Goal: Transaction & Acquisition: Purchase product/service

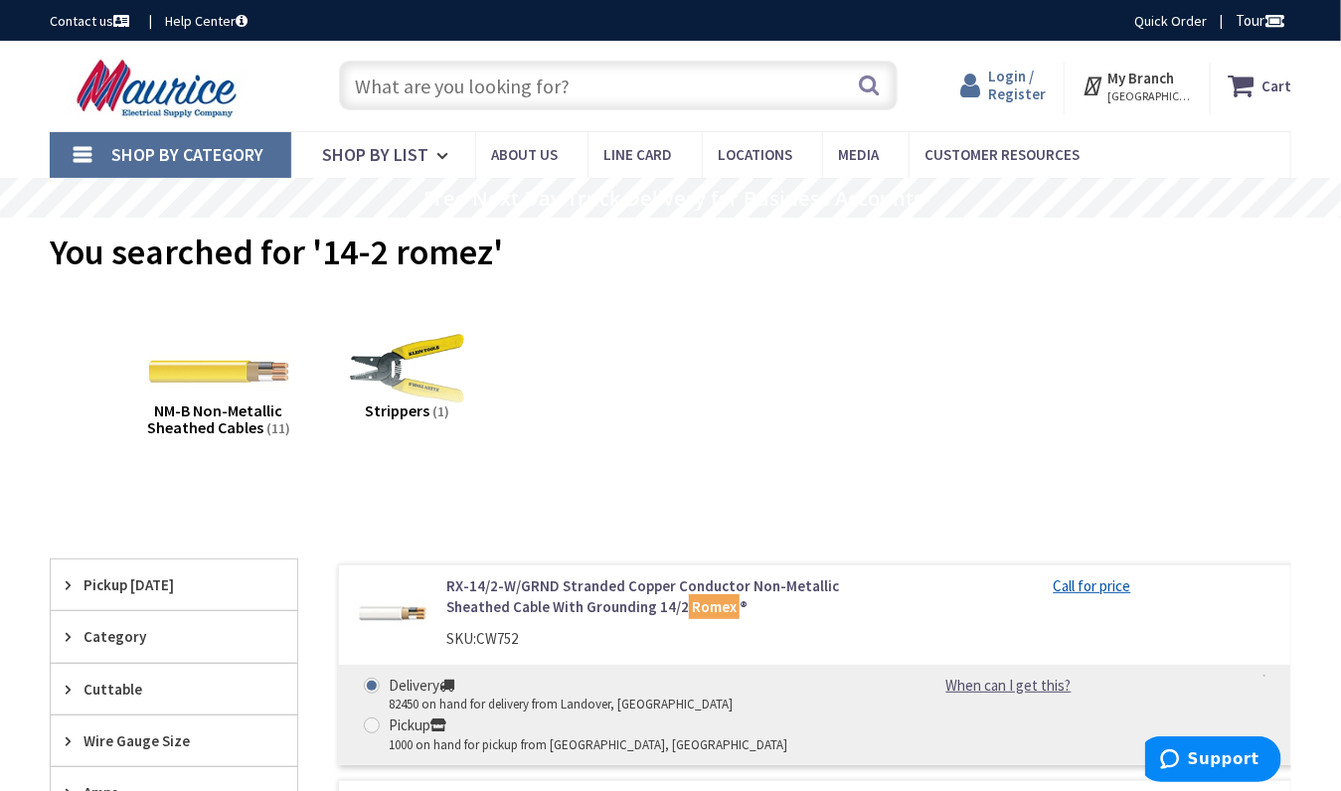
click at [1011, 90] on span "Login / Register" at bounding box center [1018, 85] width 58 height 37
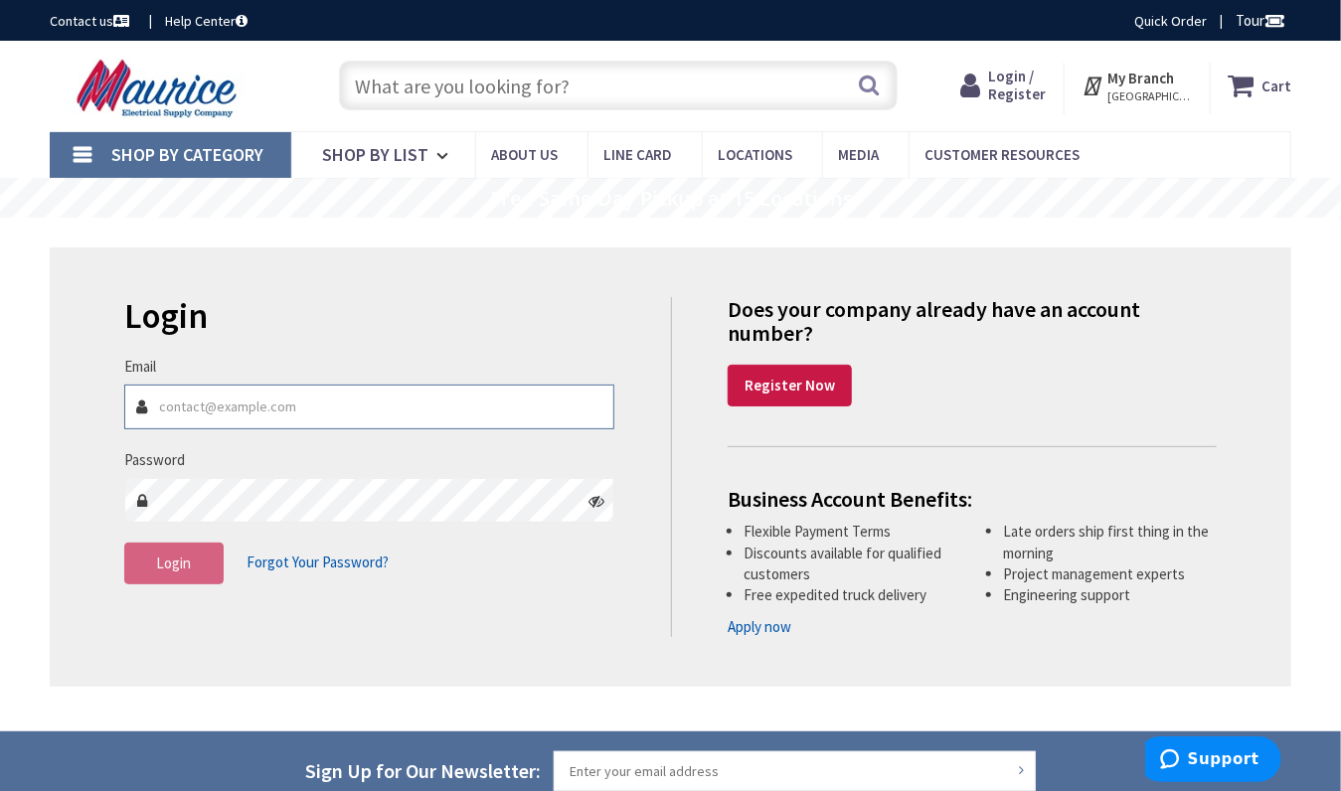
type input "[EMAIL_ADDRESS][DOMAIN_NAME]"
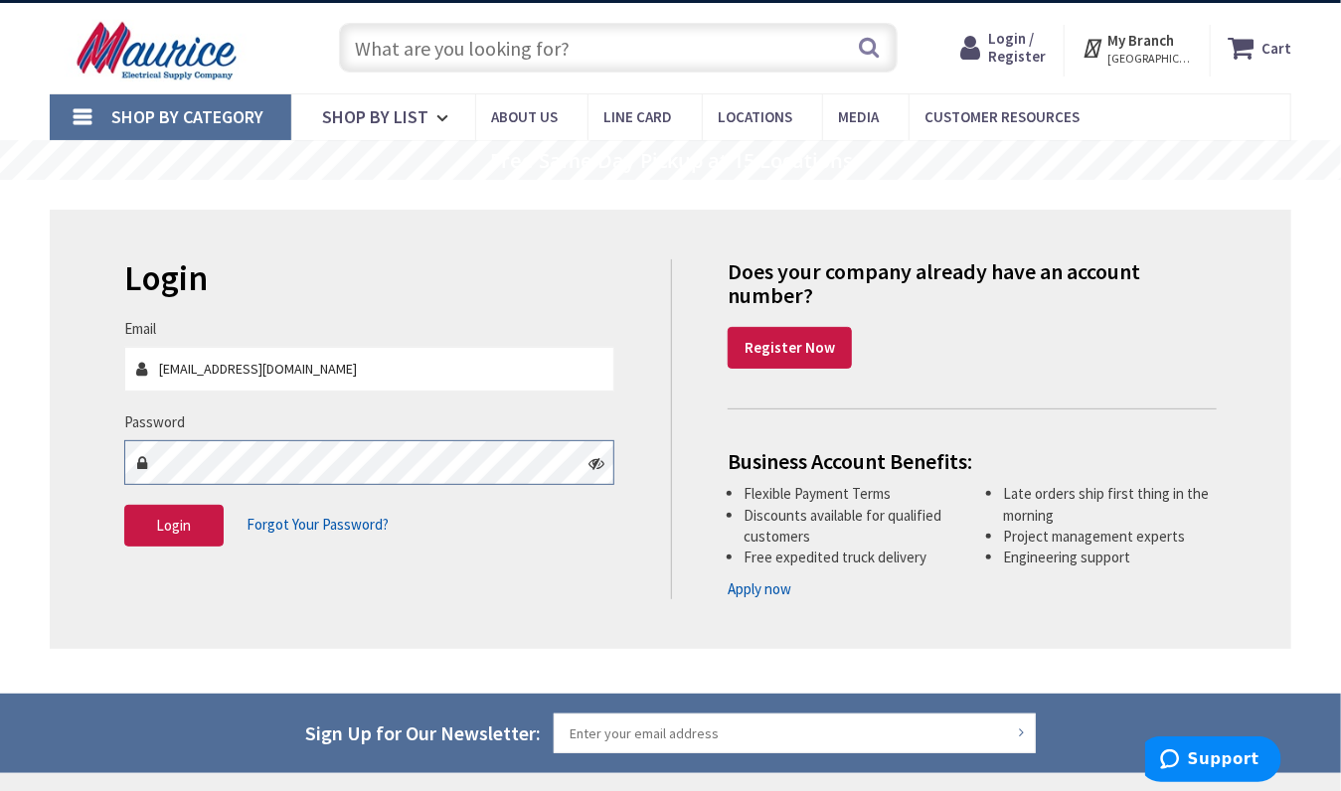
scroll to position [50, 0]
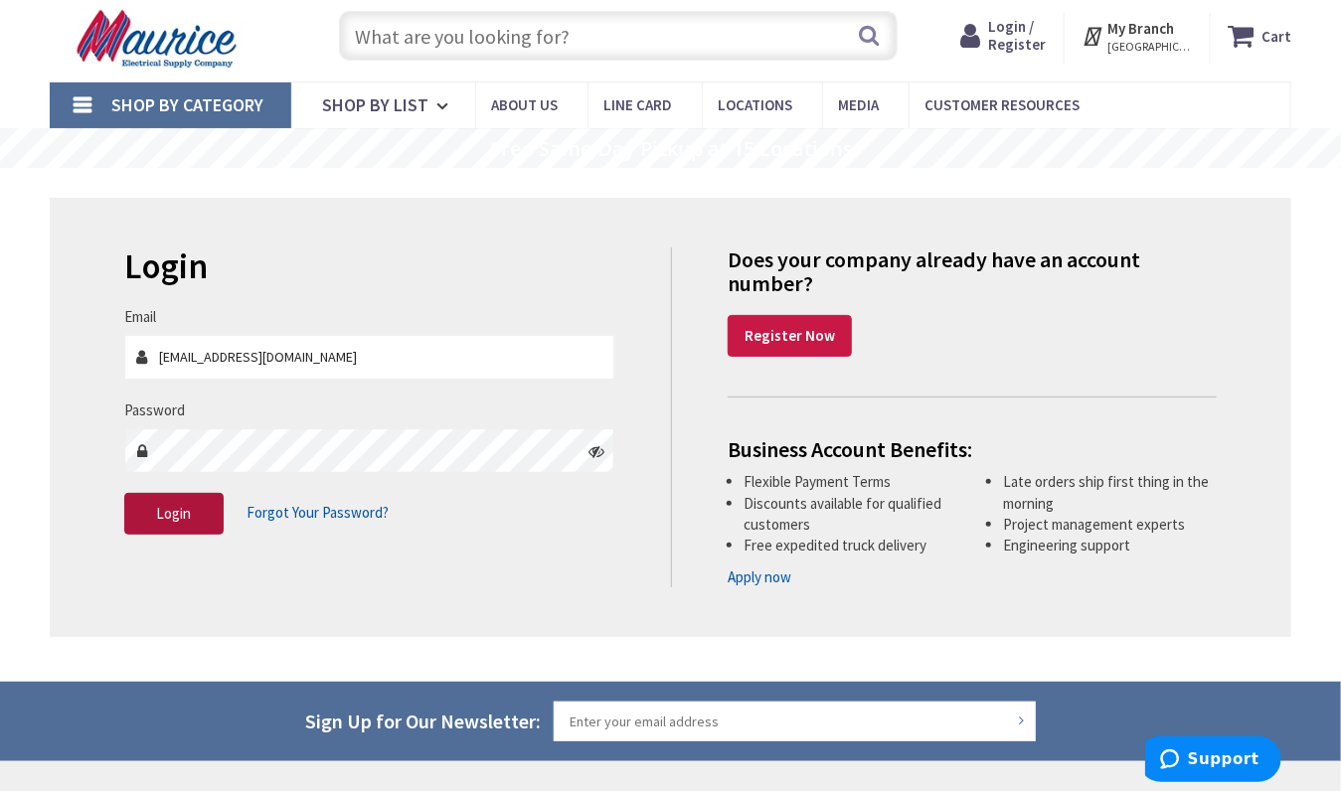
click at [208, 494] on button "Login" at bounding box center [173, 514] width 99 height 42
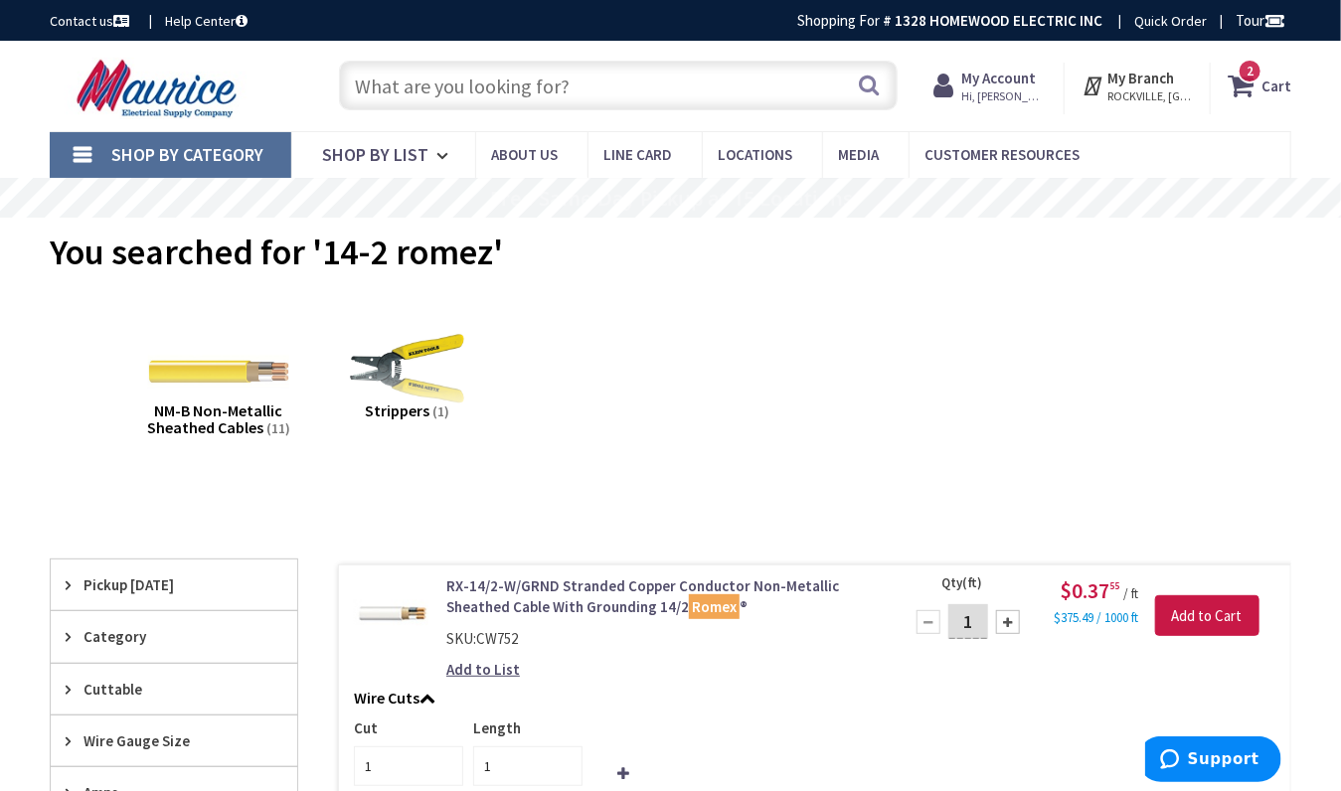
click at [435, 88] on input "text" at bounding box center [618, 86] width 558 height 50
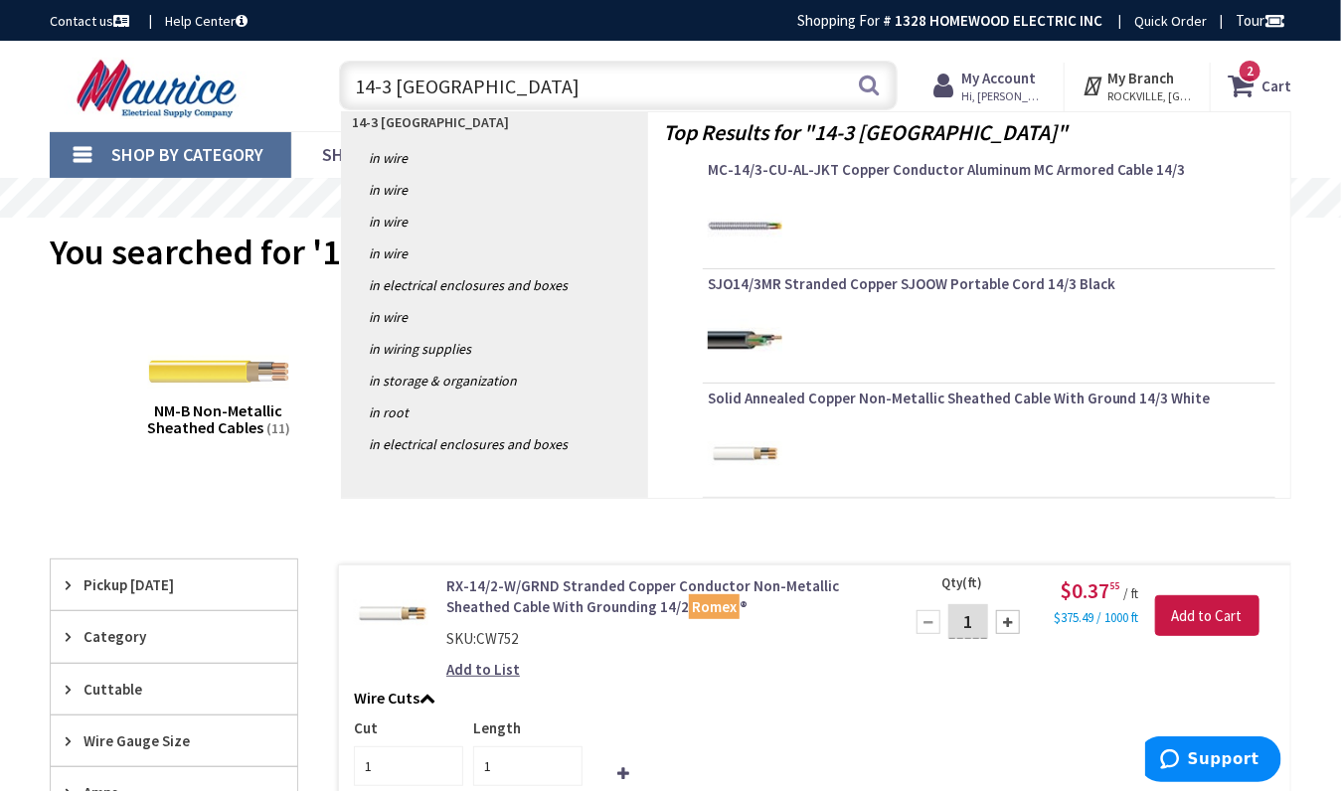
type input "14-3 romex"
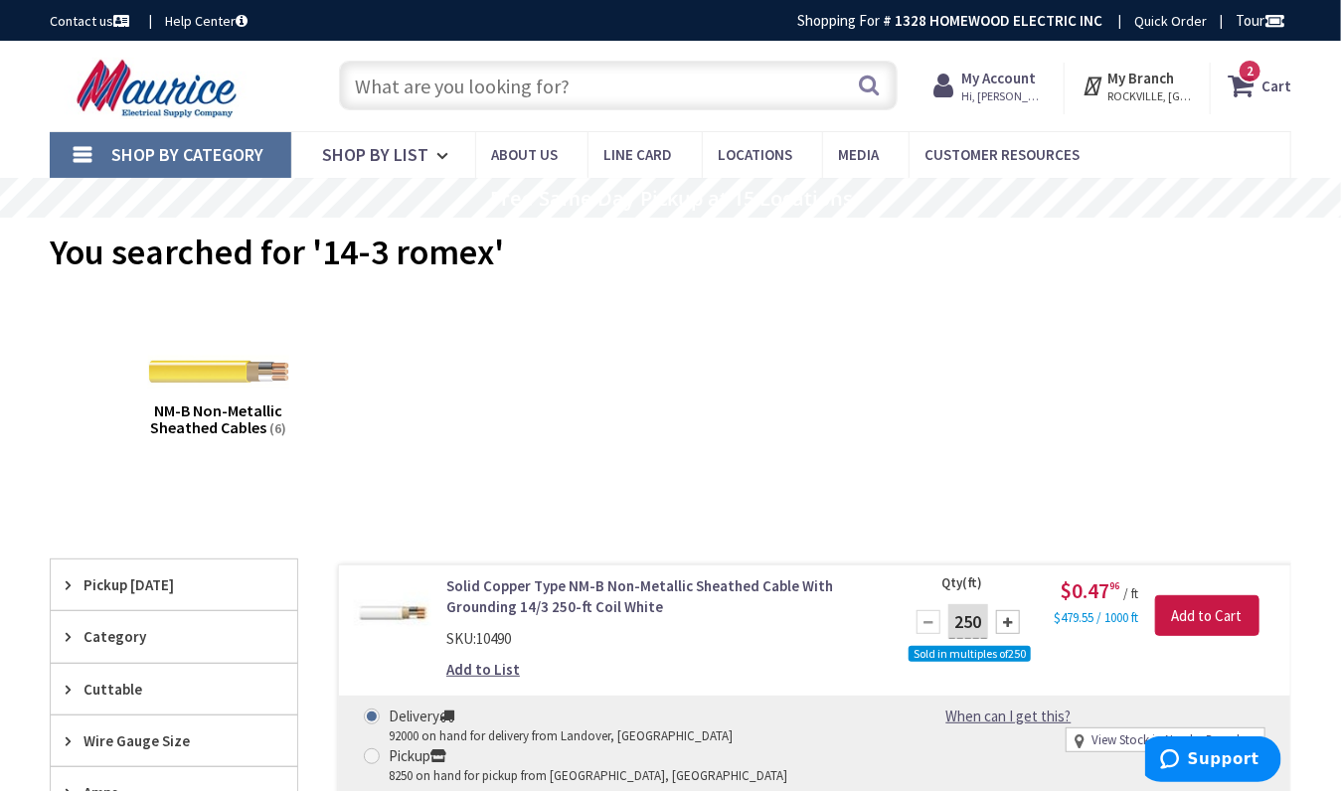
click at [571, 88] on input "text" at bounding box center [618, 86] width 558 height 50
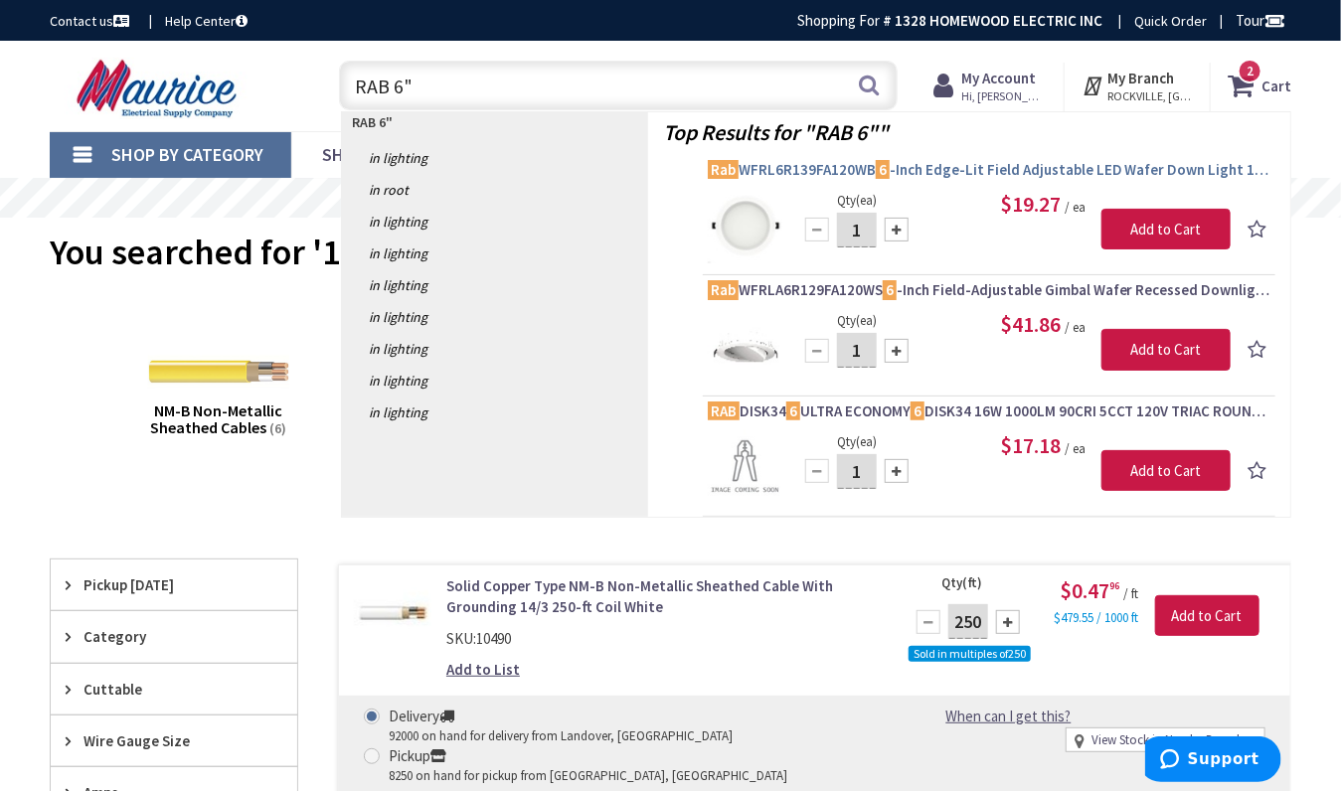
type input "RAB 6""
click at [817, 170] on span "Rab WFRL6R139FA120WB 6 -Inch Edge-Lit Field Adjustable LED Wafer Down Light 120…" at bounding box center [989, 170] width 563 height 20
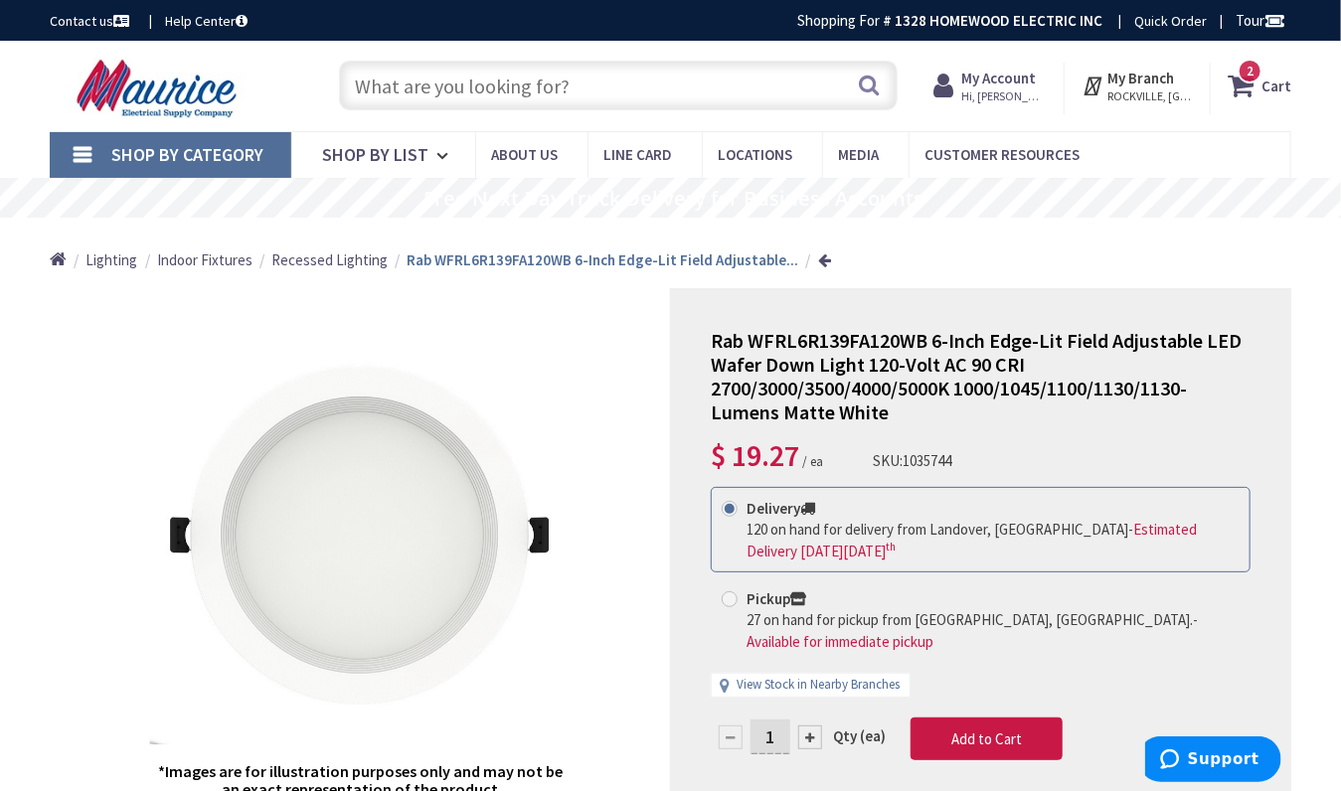
click at [501, 94] on input "text" at bounding box center [618, 86] width 558 height 50
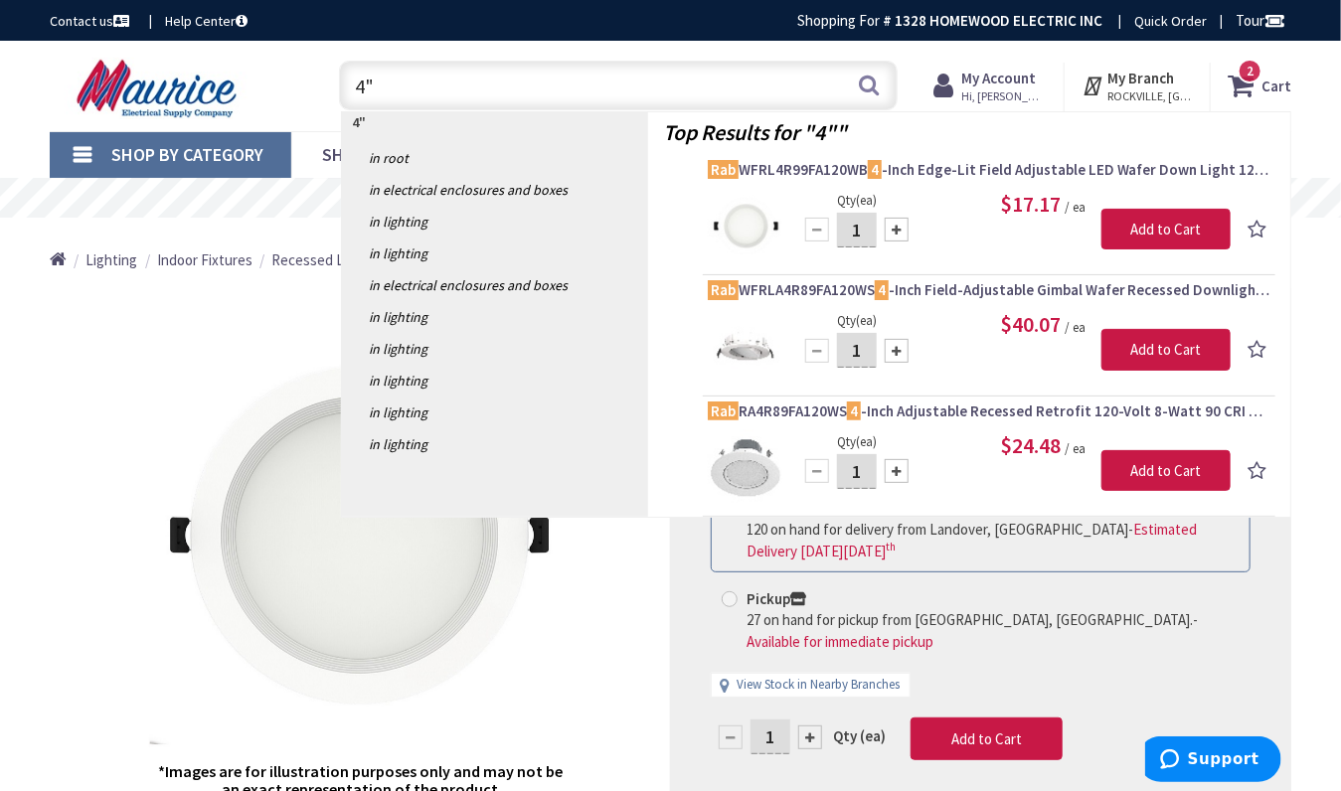
type input "4"
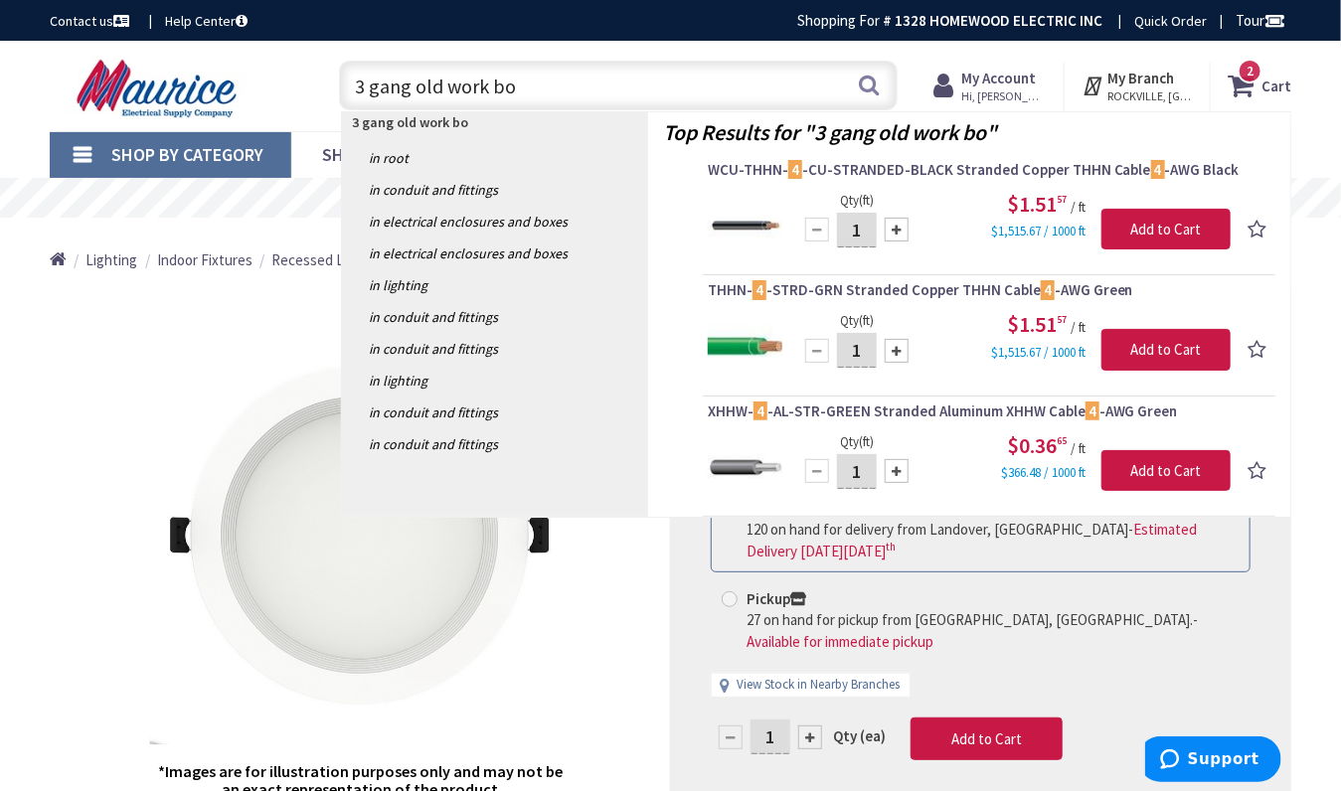
type input "3 gang old work box"
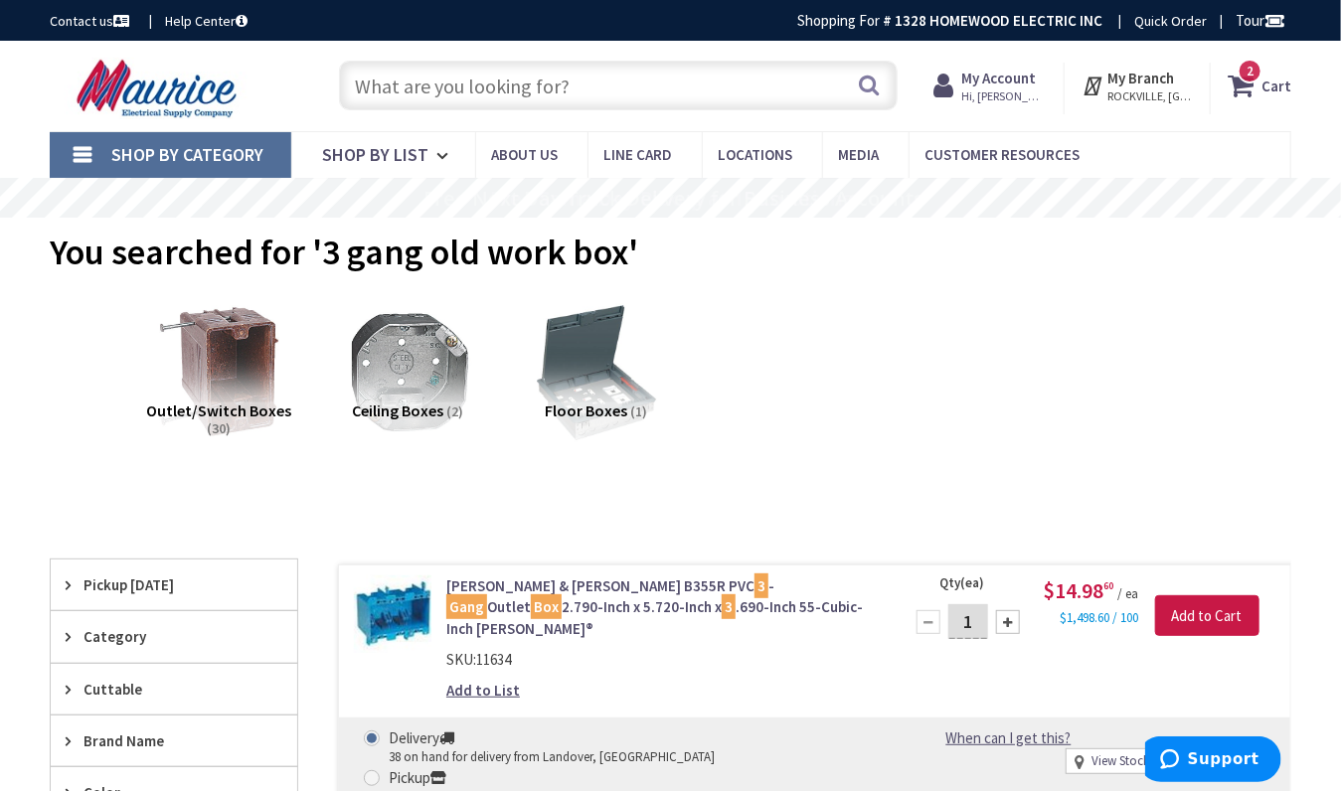
click at [418, 81] on input "text" at bounding box center [618, 86] width 558 height 50
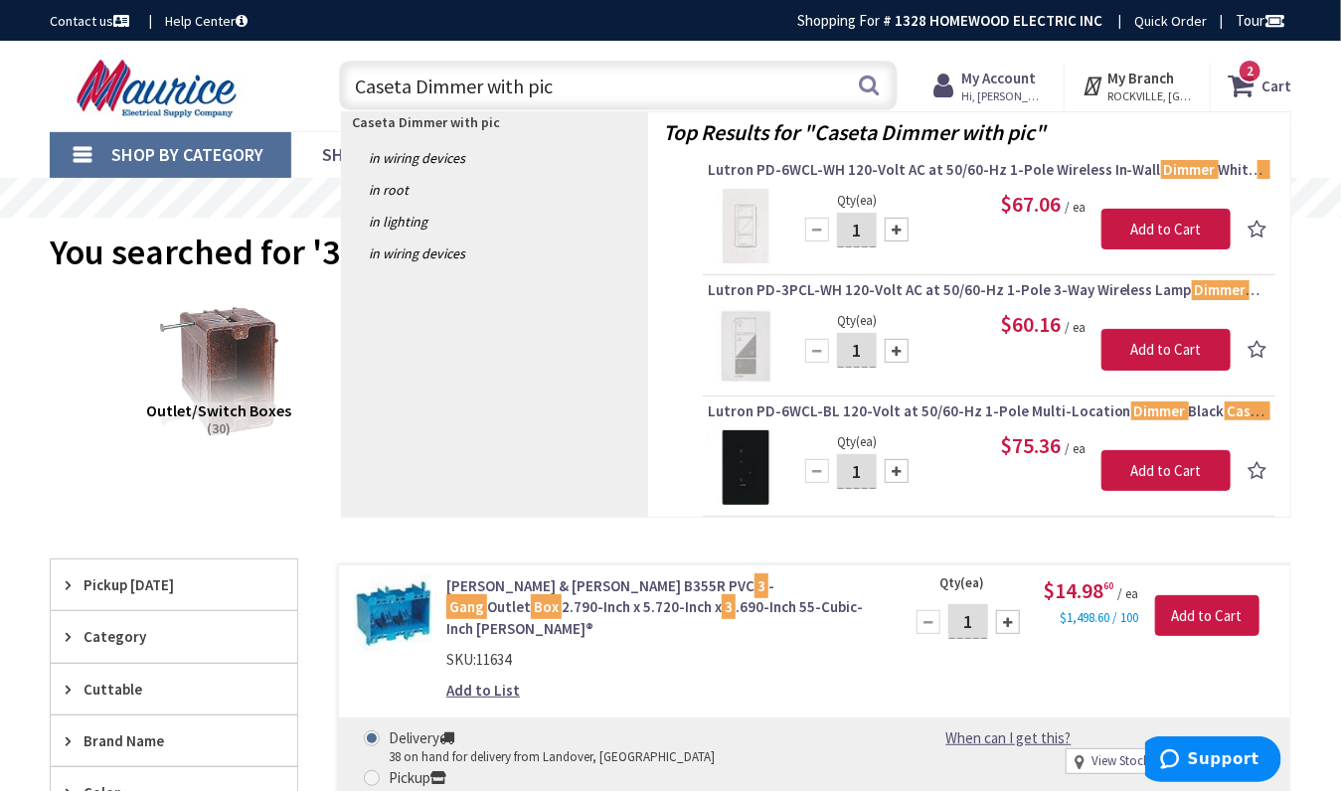
type input "Caseta Dimmer with pico"
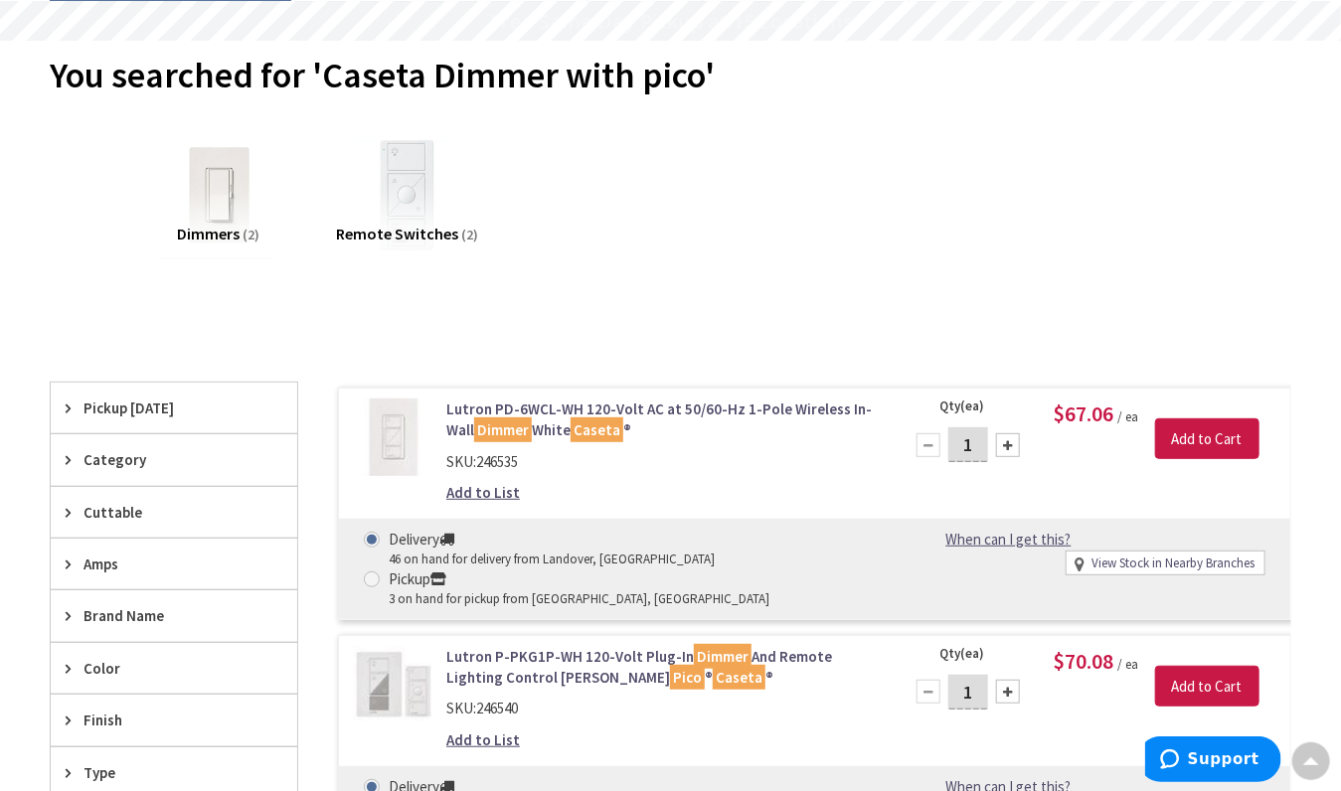
scroll to position [183, 0]
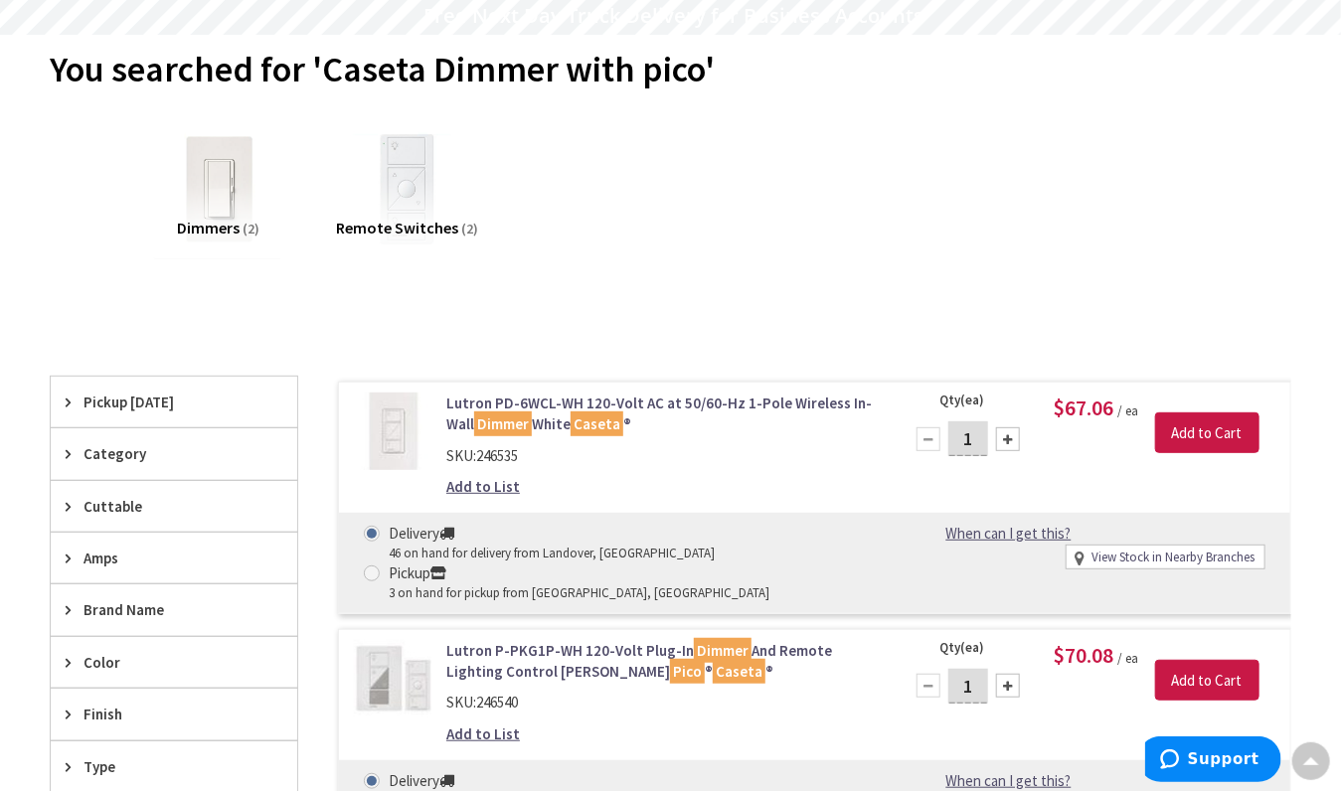
click at [227, 189] on img at bounding box center [218, 188] width 155 height 155
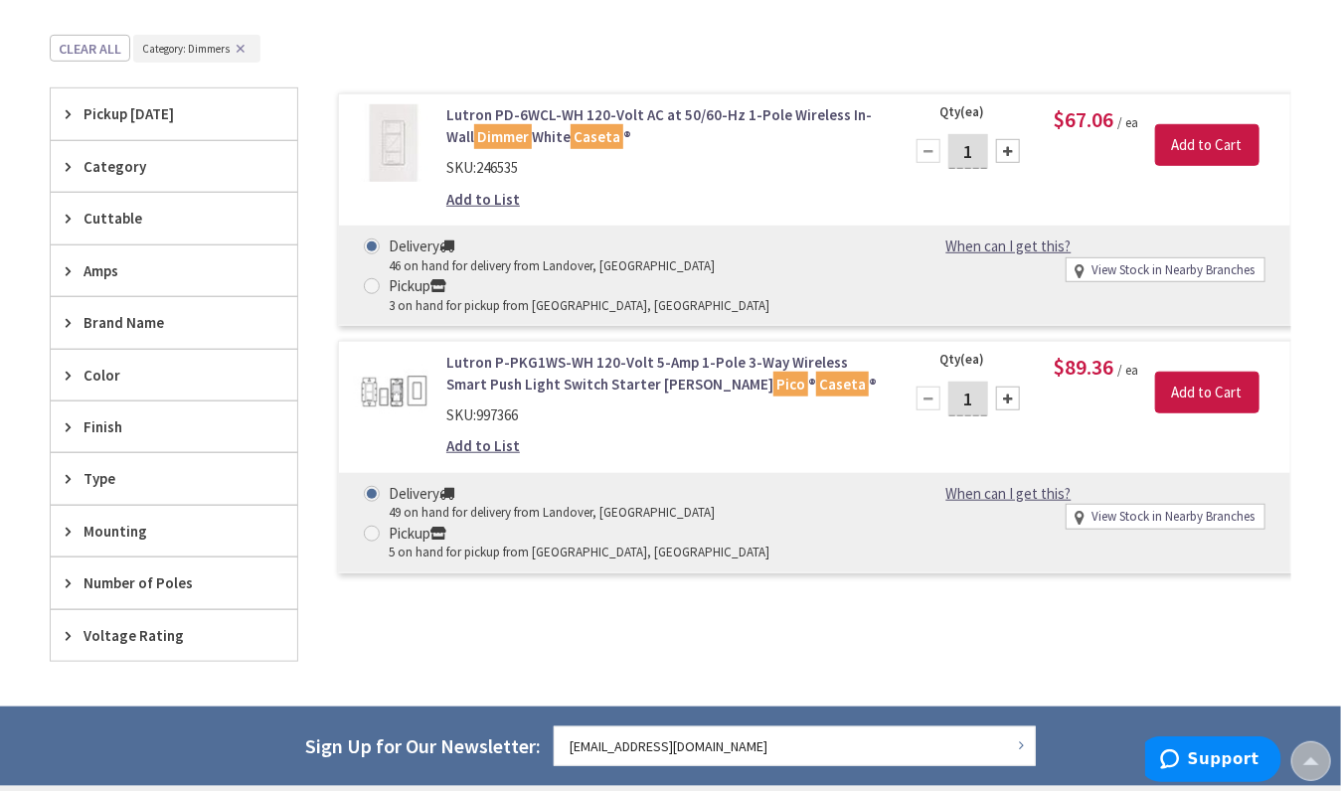
scroll to position [519, 0]
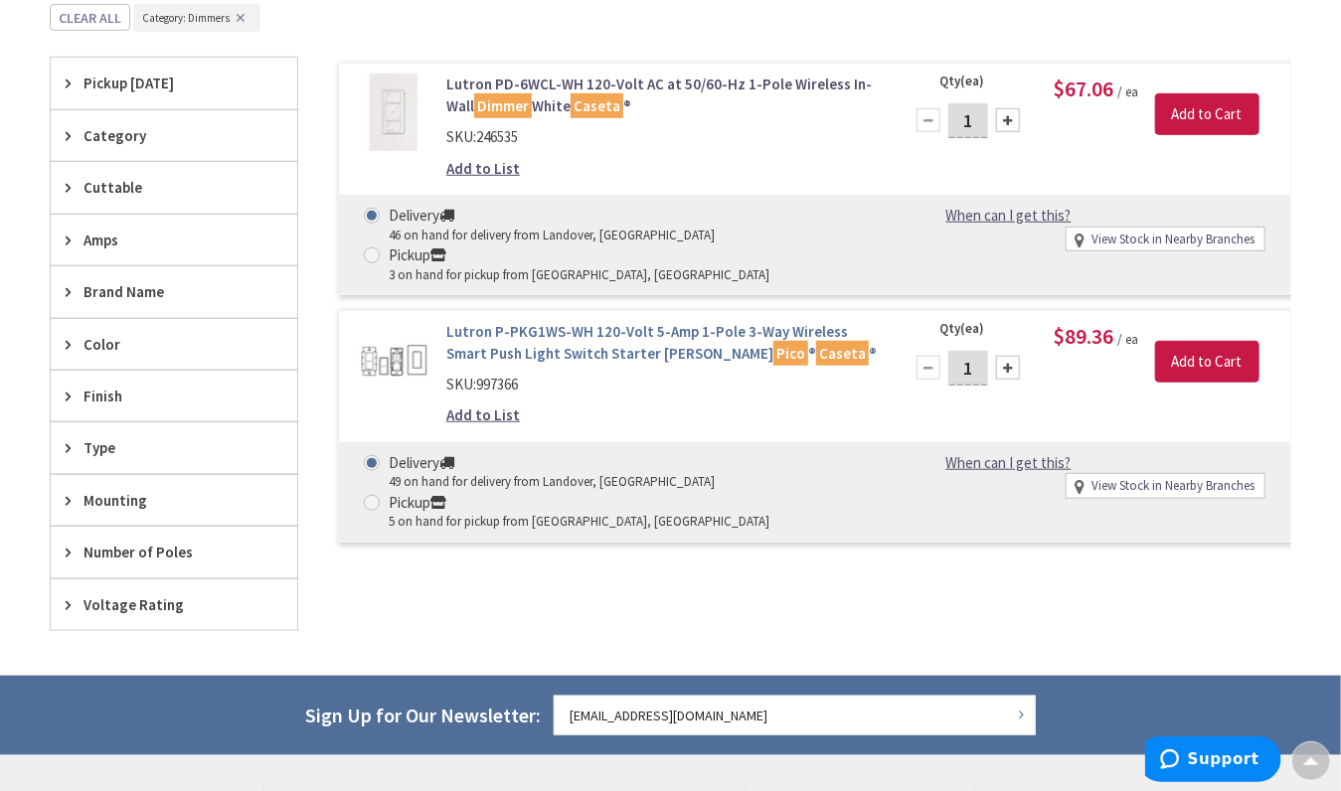
click at [535, 321] on link "Lutron P-PKG1WS-WH 120-Volt 5-Amp 1-Pole 3-Way Wireless Smart Push Light Switch…" at bounding box center [662, 342] width 432 height 43
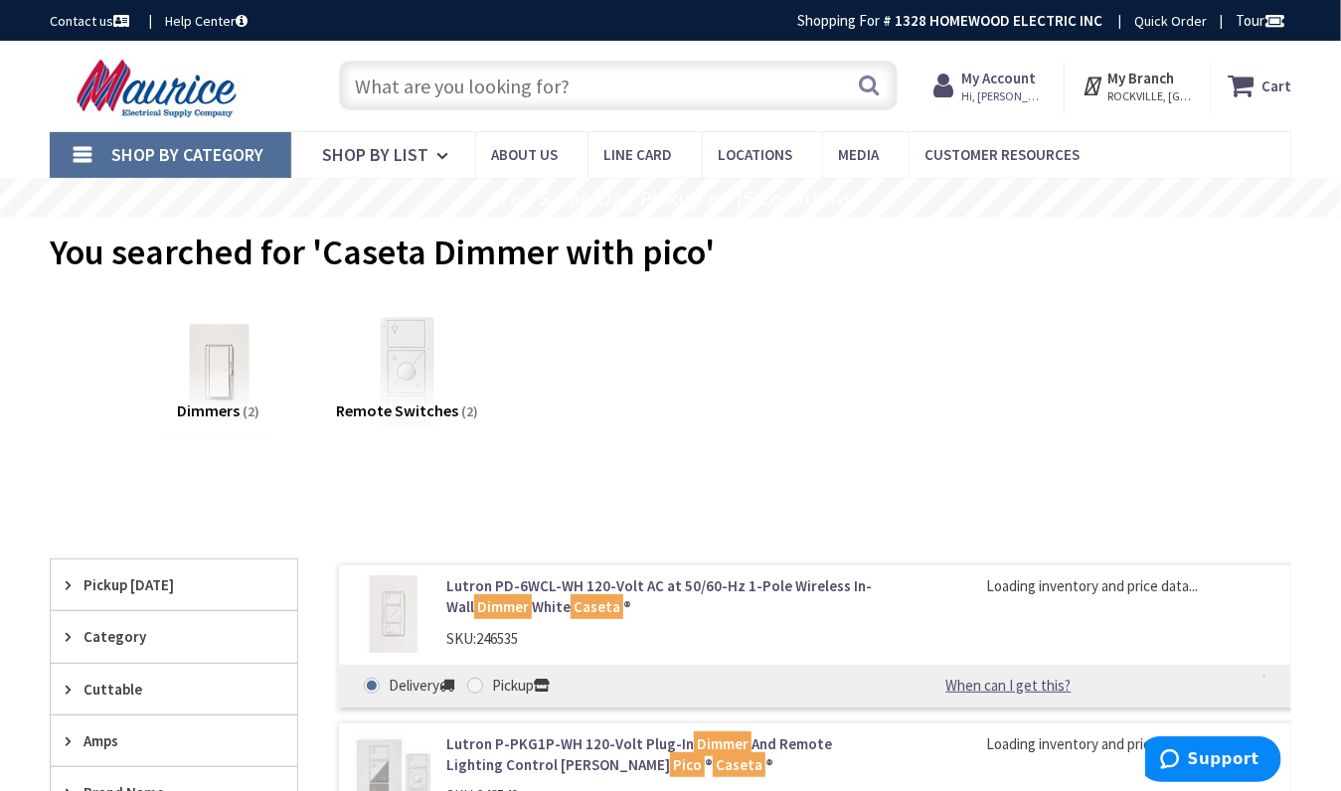
scroll to position [1, 0]
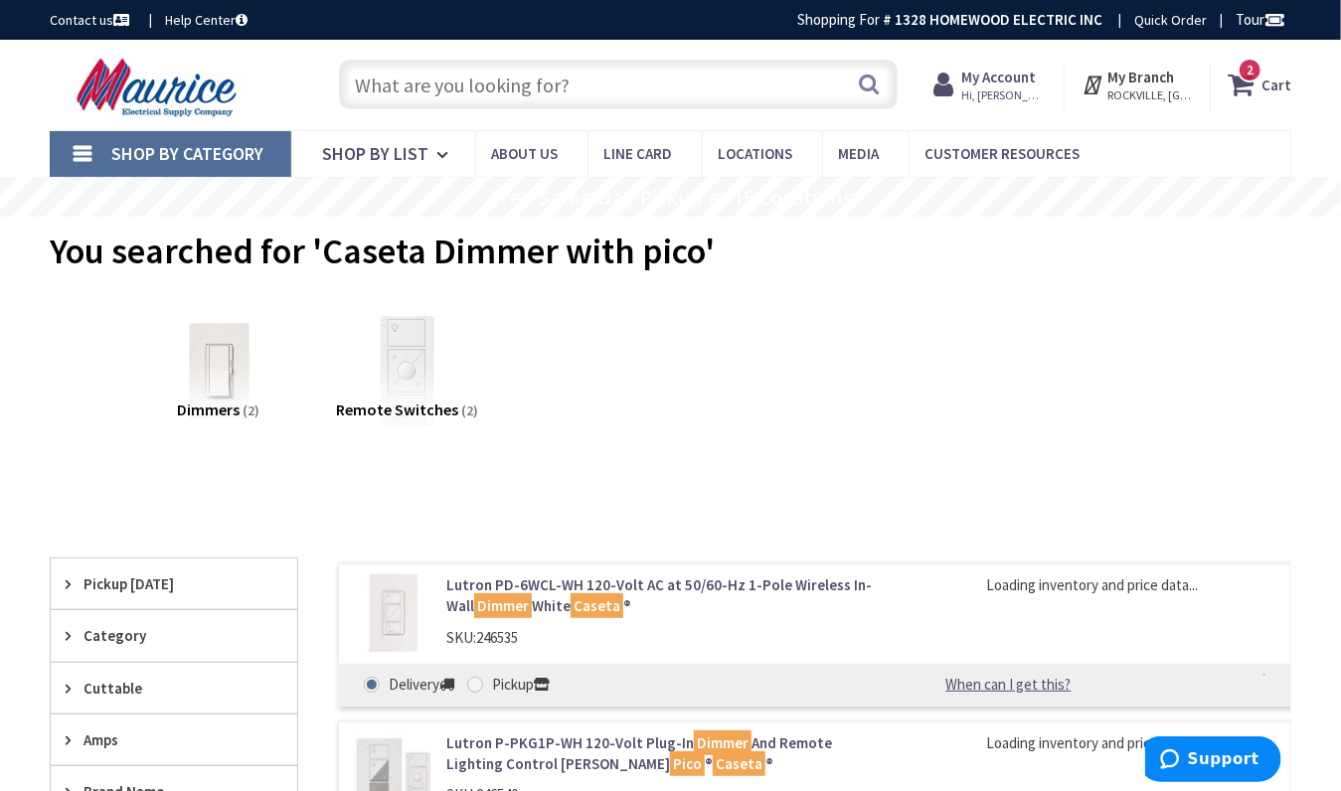
click at [405, 81] on input "text" at bounding box center [618, 85] width 558 height 50
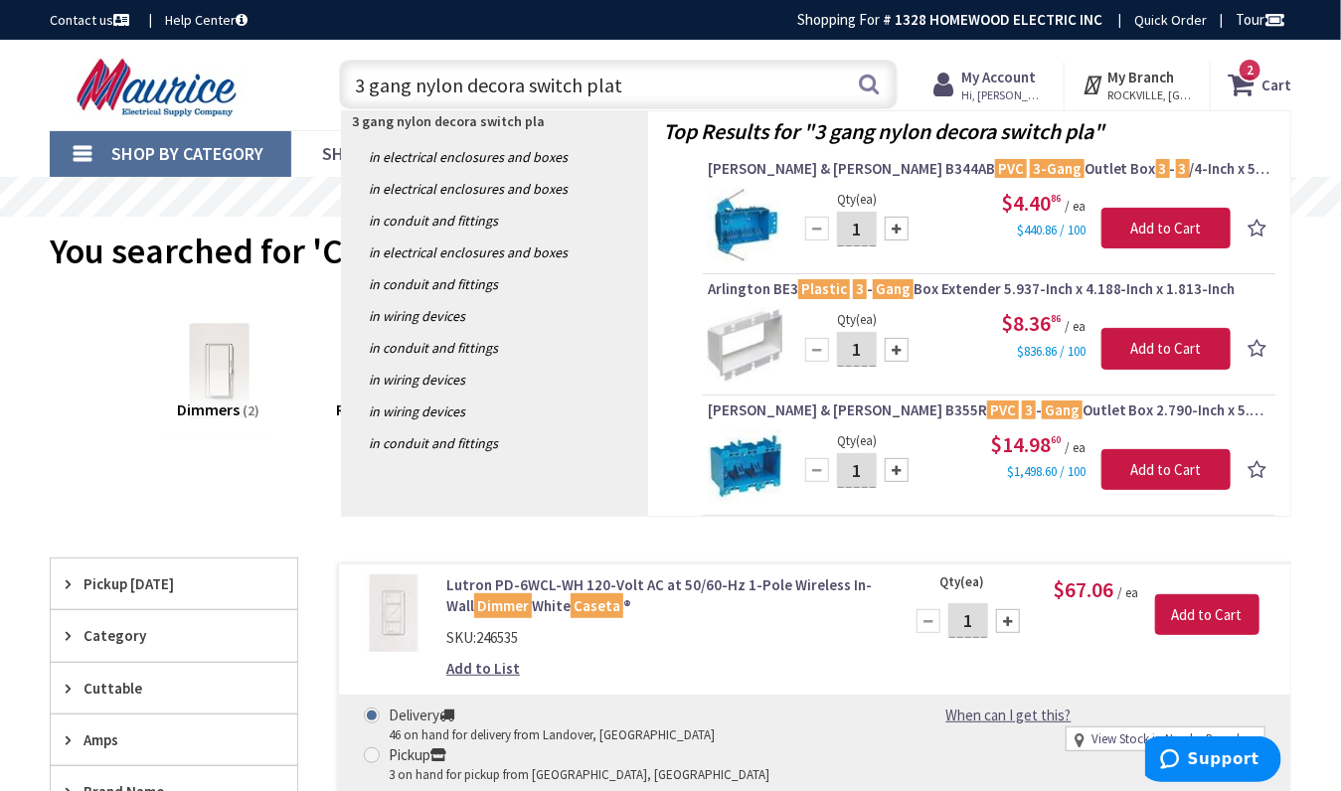
type input "3 gang nylon decora switch plate"
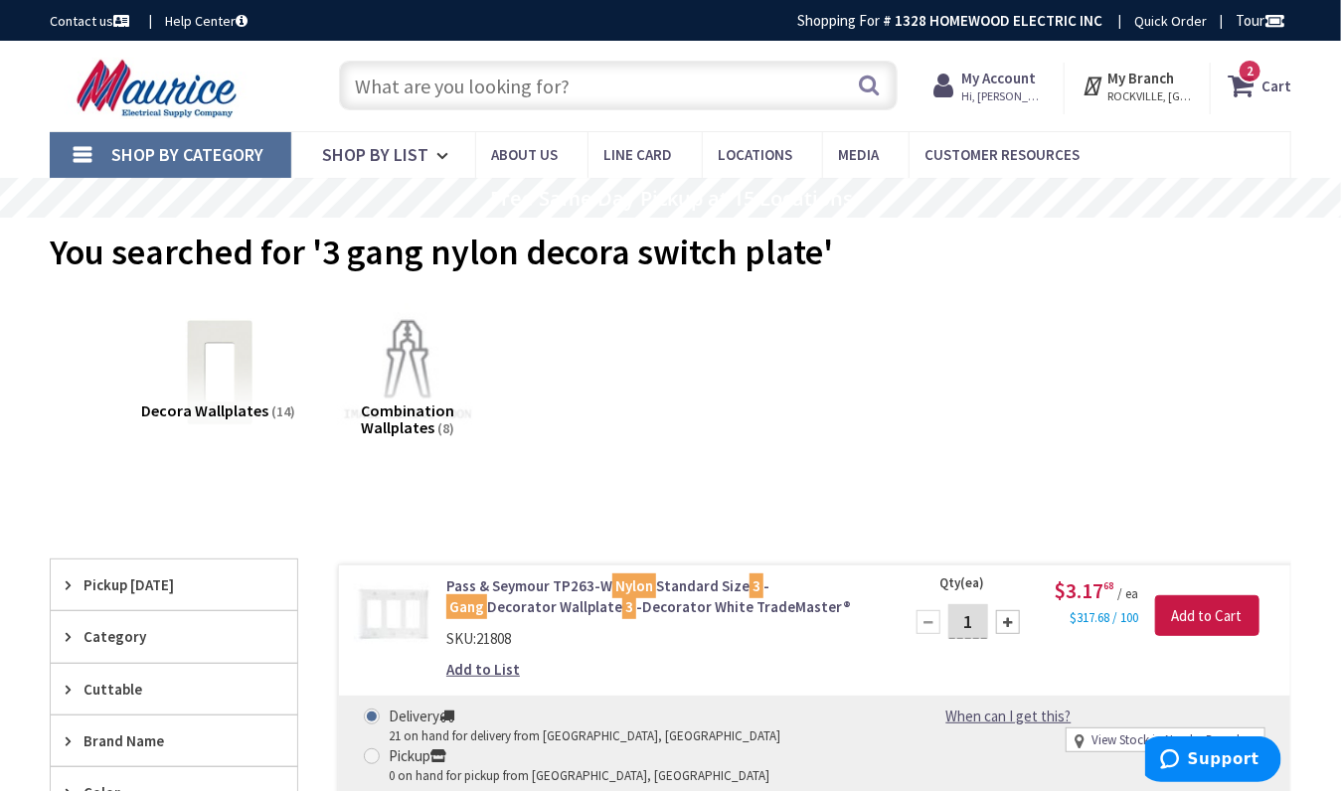
click at [376, 87] on input "text" at bounding box center [618, 86] width 558 height 50
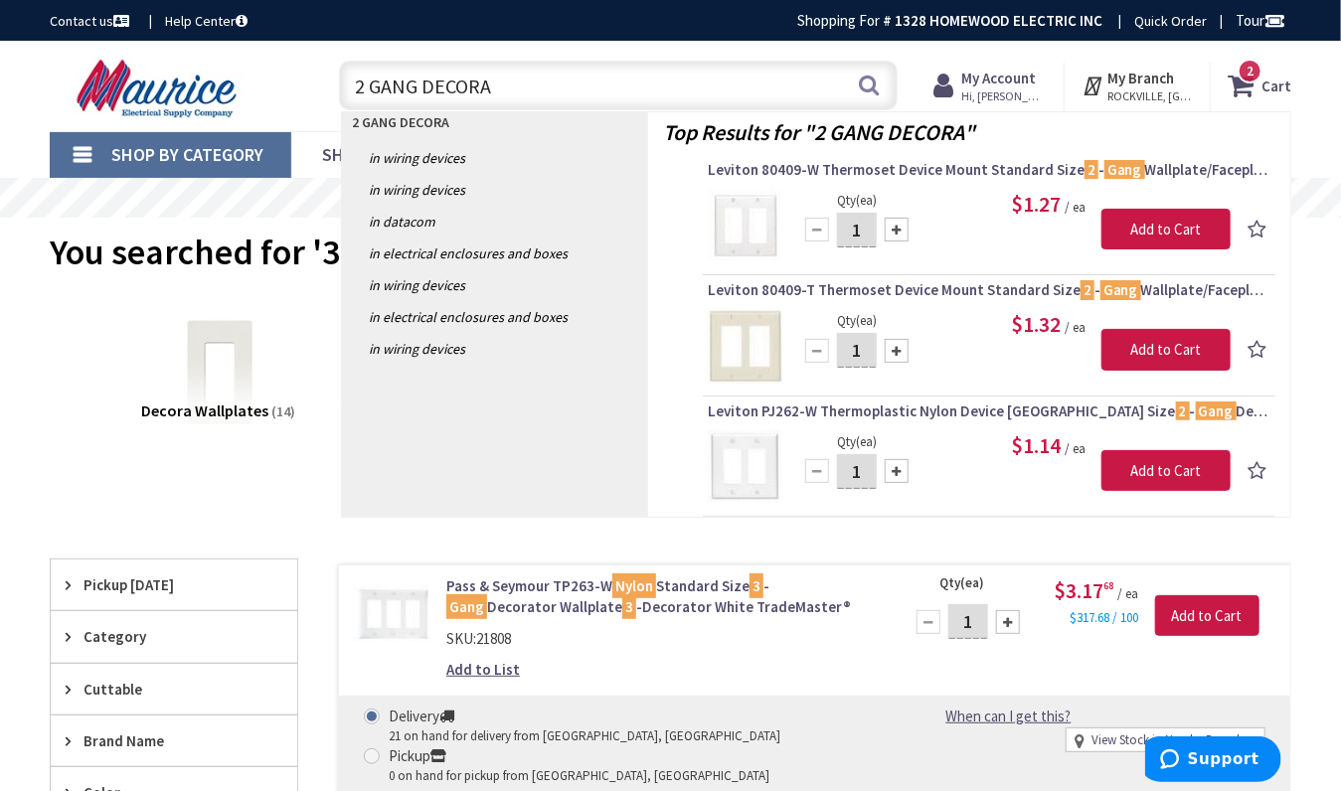
click at [367, 86] on input "2 GANG DECORA" at bounding box center [618, 86] width 558 height 50
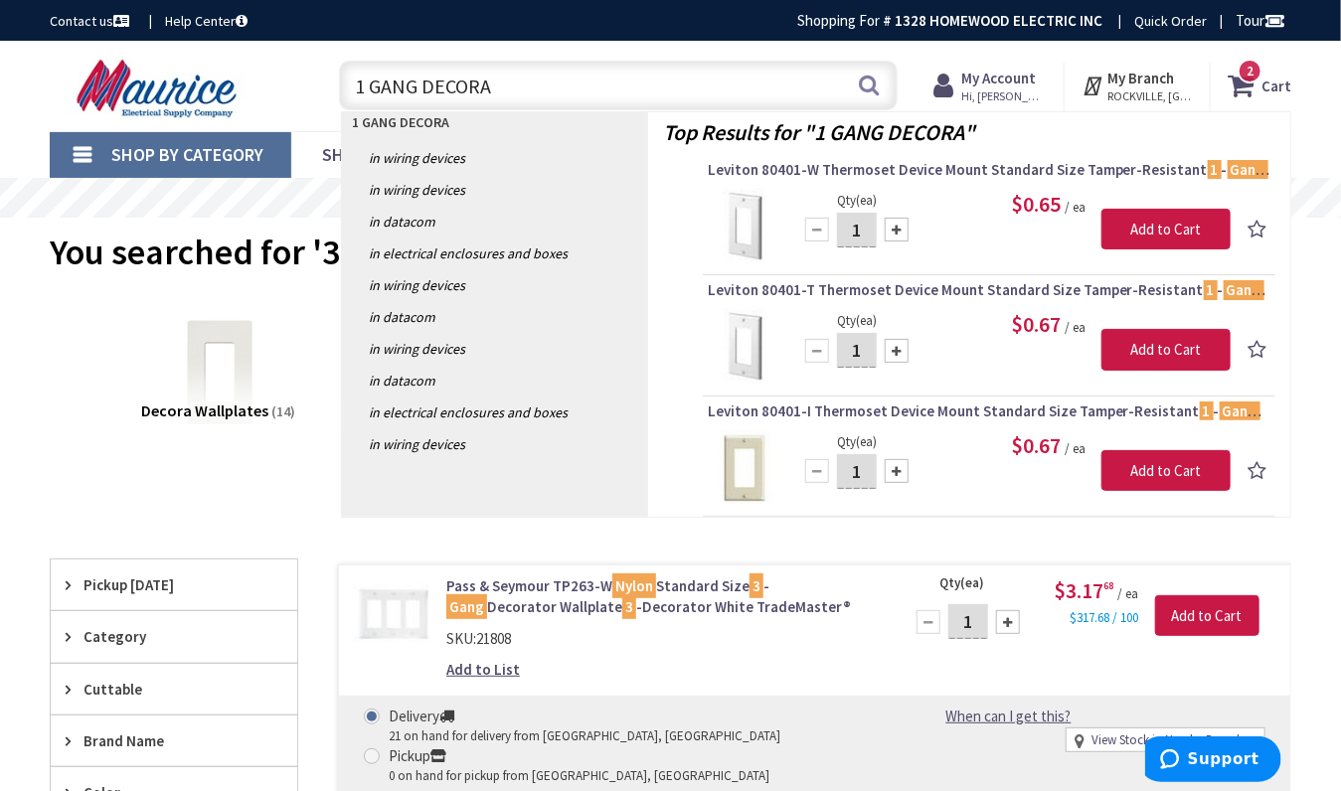
click at [532, 84] on input "1 GANG DECORA" at bounding box center [618, 86] width 558 height 50
type input "1 GANG DECORA PLATE"
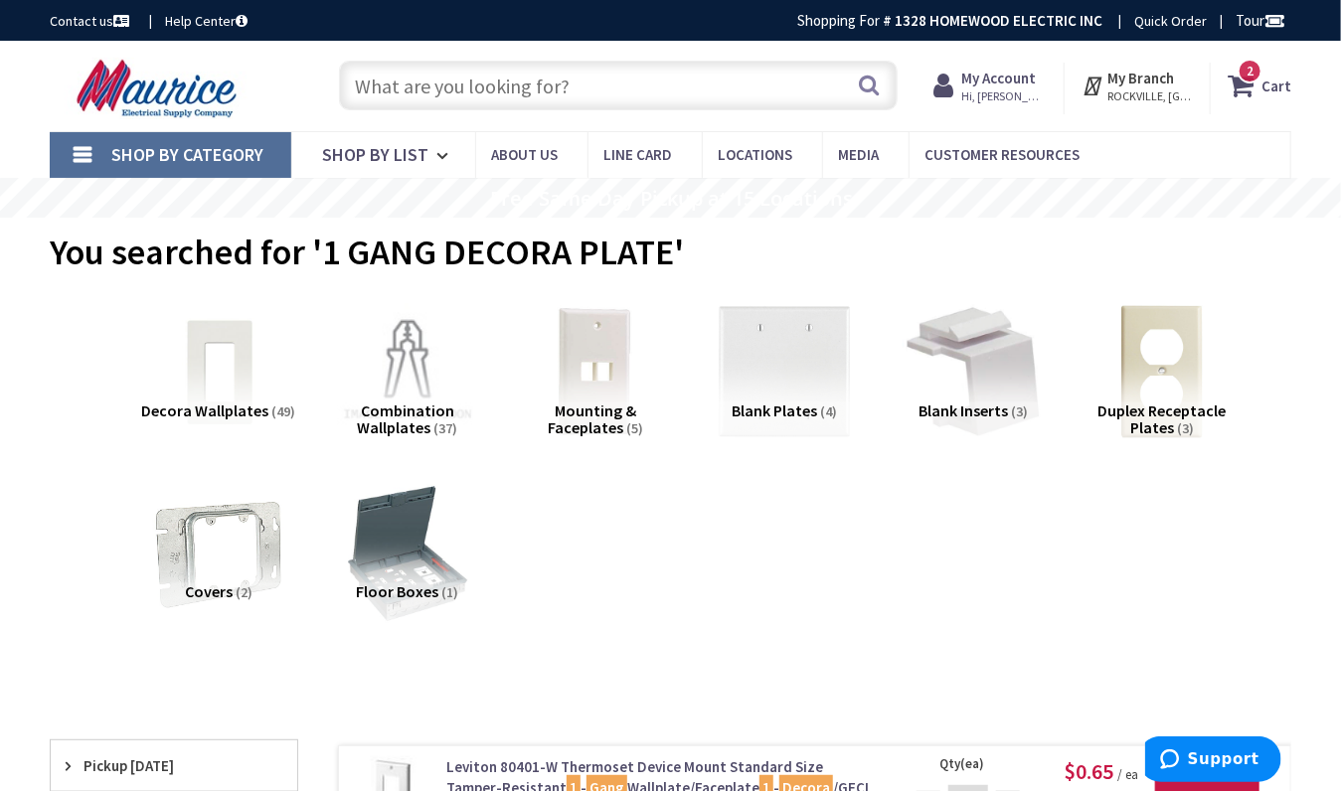
click at [444, 90] on input "text" at bounding box center [618, 86] width 558 height 50
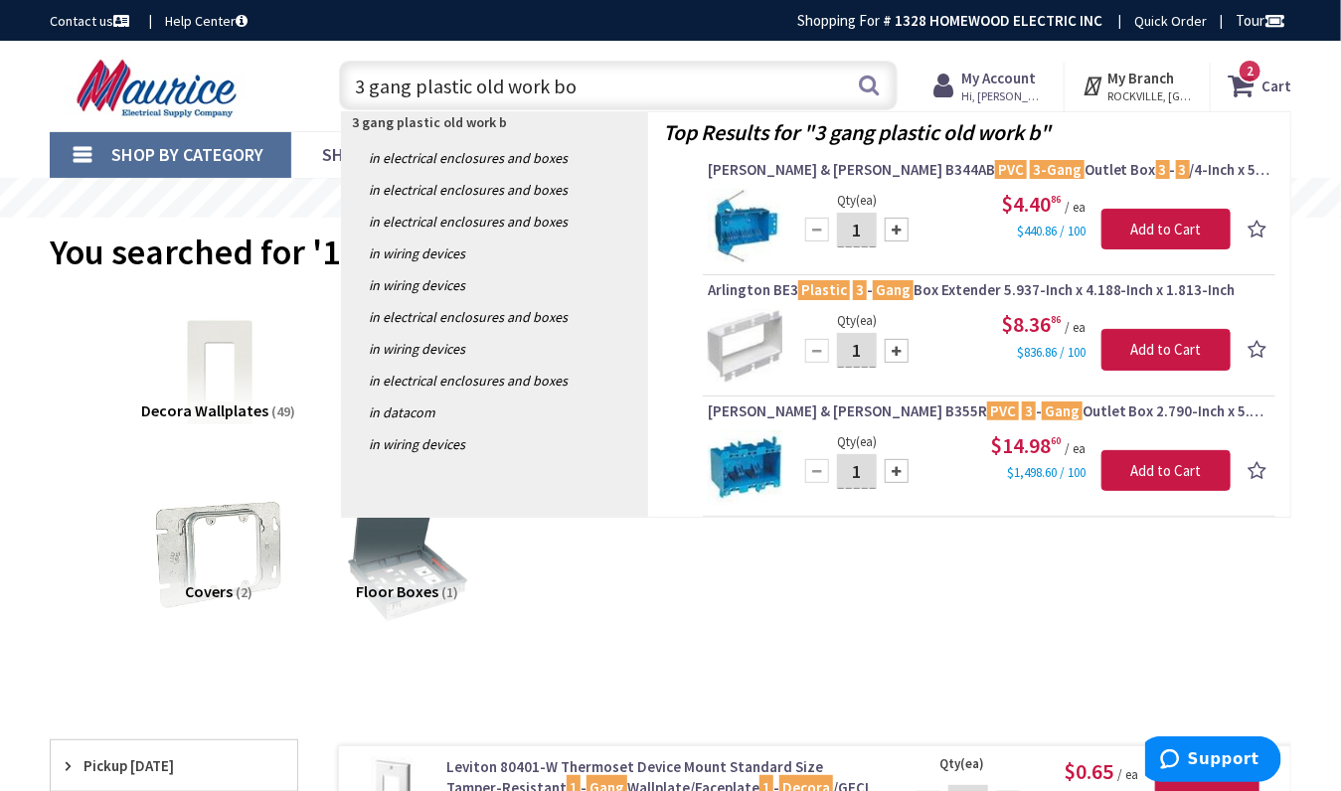
type input "3 gang plastic old work box"
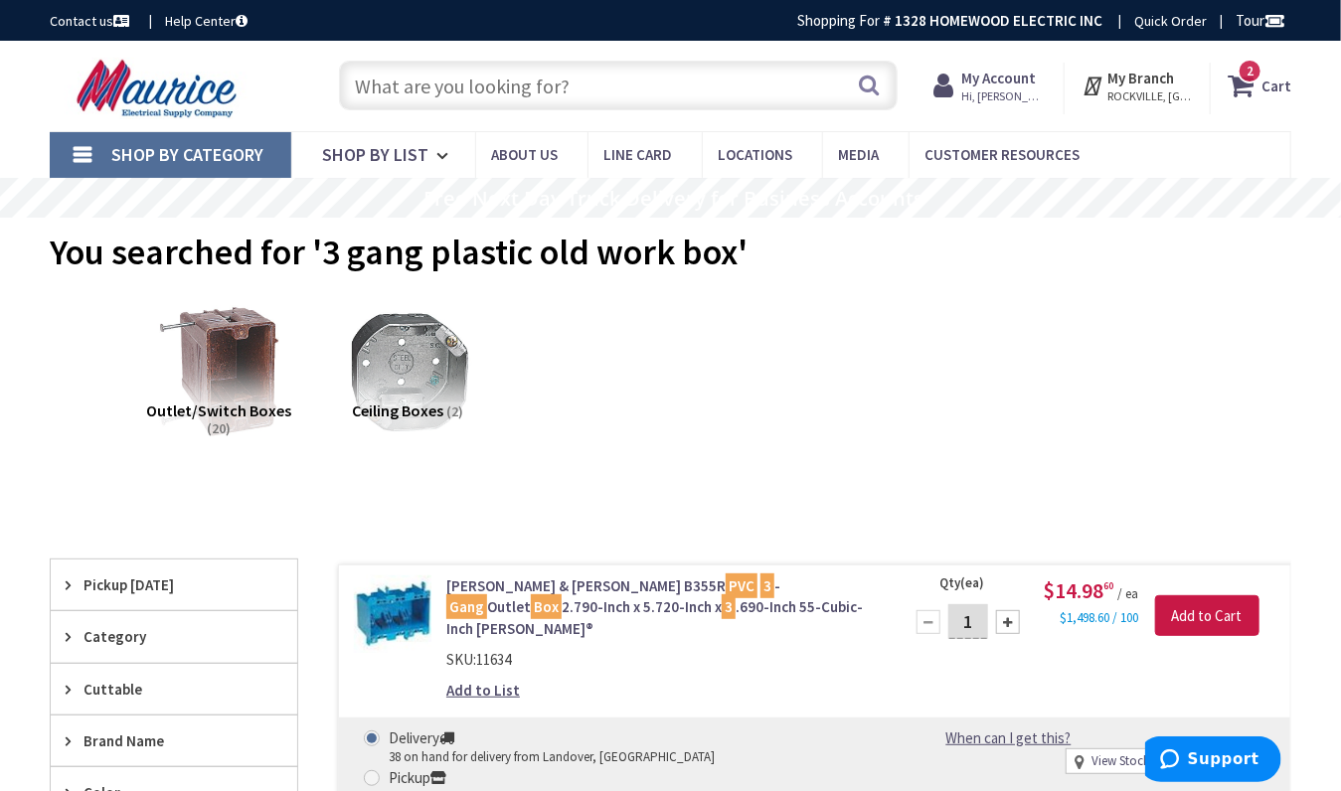
click at [407, 79] on input "text" at bounding box center [618, 86] width 558 height 50
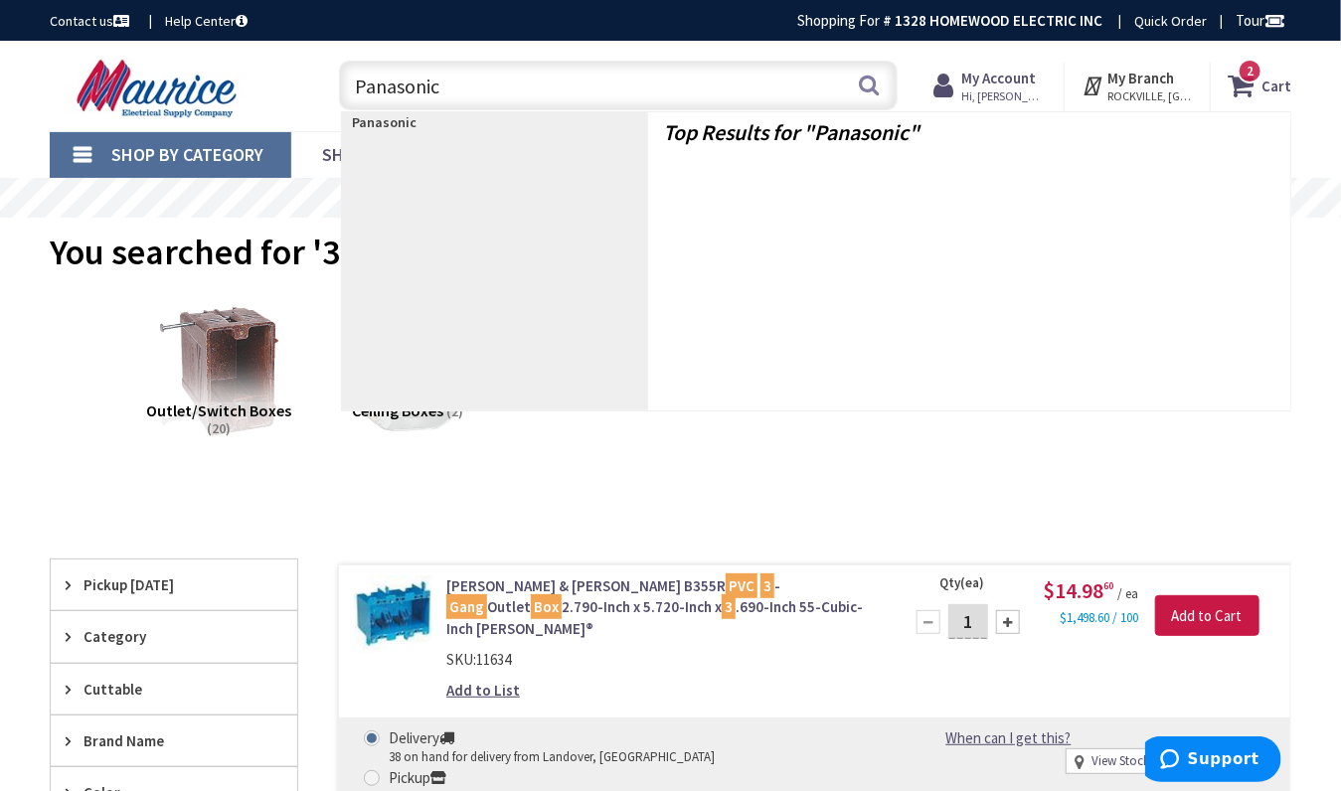
type input "Panasonic"
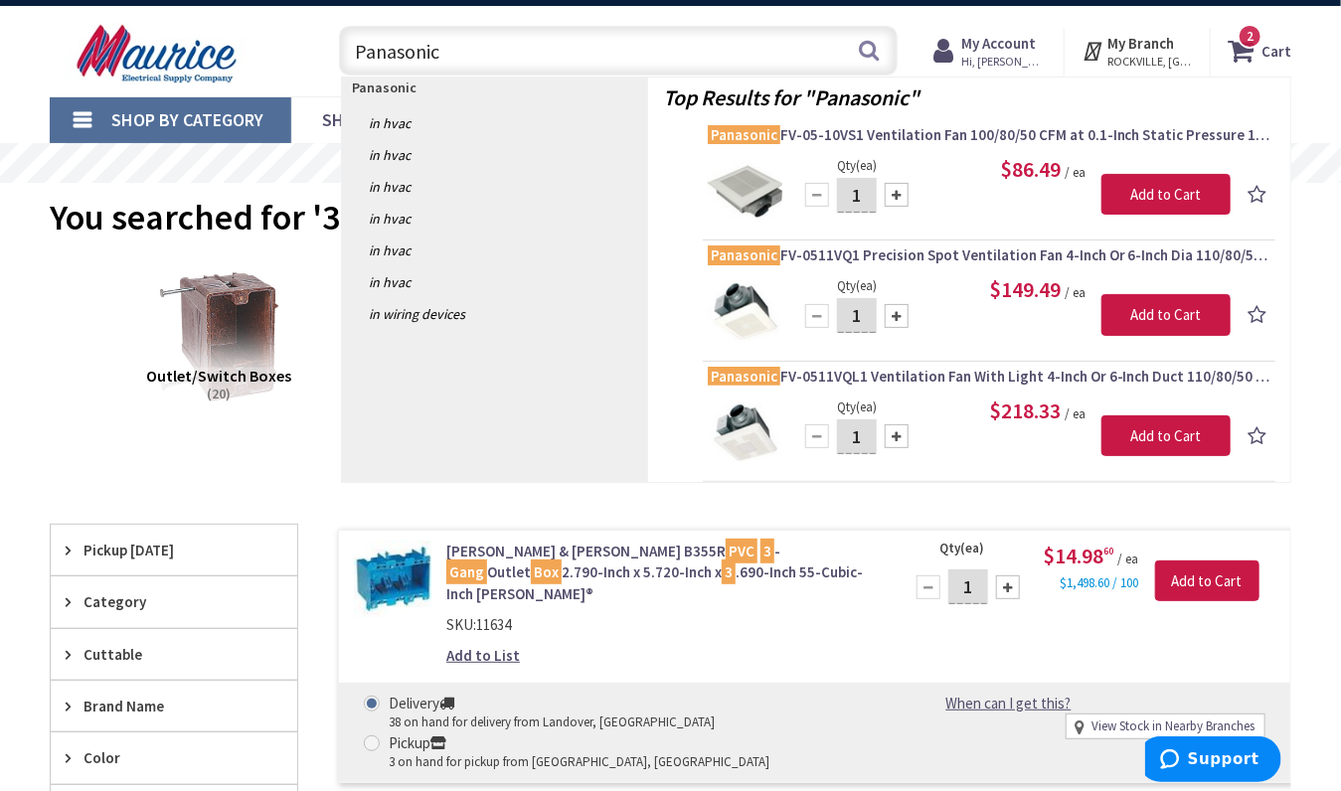
scroll to position [51, 0]
